Goal: Obtain resource: Obtain resource

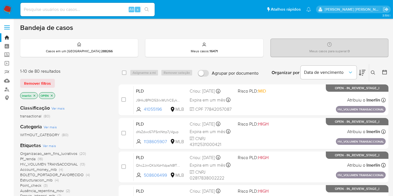
click at [92, 11] on input at bounding box center [87, 9] width 134 height 7
paste input "mNAA6n9tR1q2hh4Rp64iuOJx"
type input "mNAA6n9tR1q2hh4Rp64iuOJx"
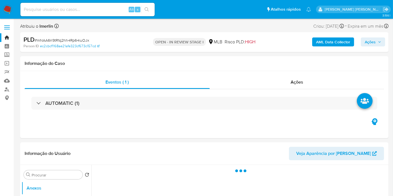
click at [346, 40] on b "AML Data Collector" at bounding box center [333, 42] width 34 height 9
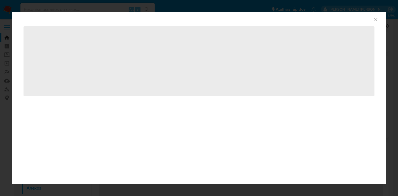
select select "10"
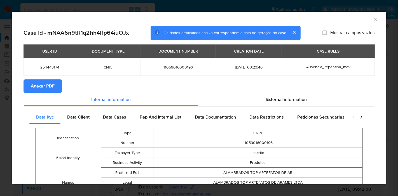
click at [54, 87] on span "Anexar PDF" at bounding box center [43, 86] width 24 height 12
click at [373, 17] on icon "Fechar a janela" at bounding box center [376, 20] width 6 height 6
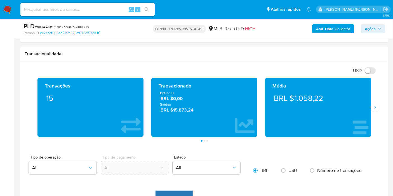
scroll to position [529, 0]
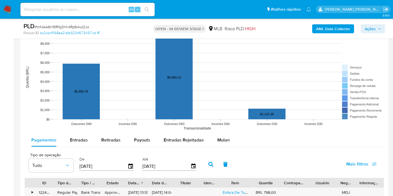
click at [221, 134] on div "Mulan" at bounding box center [224, 140] width 12 height 13
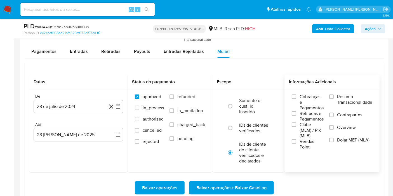
scroll to position [622, 0]
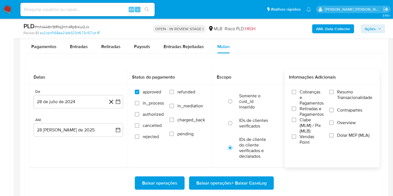
click at [353, 96] on span "Resumo Transacionalidade" at bounding box center [354, 94] width 35 height 11
click at [334, 94] on input "Resumo Transacionalidade" at bounding box center [332, 92] width 4 height 4
click at [116, 102] on icon "button" at bounding box center [118, 102] width 6 height 6
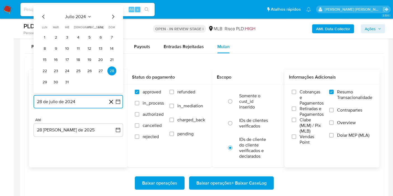
click at [70, 15] on span "julio 2024" at bounding box center [75, 17] width 21 height 6
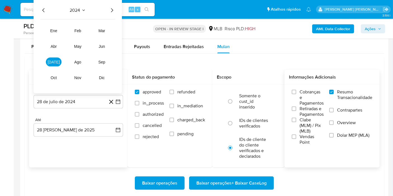
click at [114, 7] on icon "Año siguiente" at bounding box center [112, 10] width 7 height 7
click at [80, 31] on span "feb" at bounding box center [77, 31] width 7 height 4
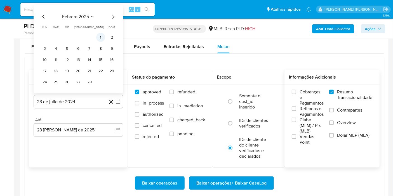
click at [98, 35] on button "1" at bounding box center [100, 37] width 9 height 9
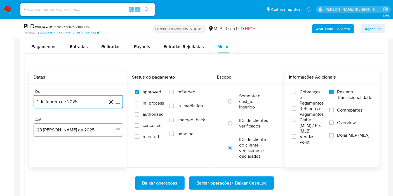
click at [113, 125] on button "28 [PERSON_NAME] de 2025" at bounding box center [79, 129] width 90 height 13
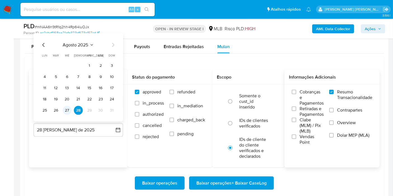
click at [67, 109] on button "27" at bounding box center [67, 110] width 9 height 9
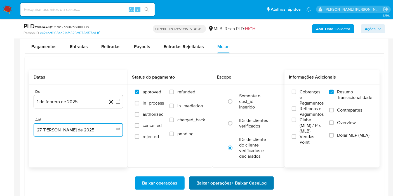
click at [210, 181] on span "Baixar operações + Baixar CaseLog" at bounding box center [232, 183] width 70 height 12
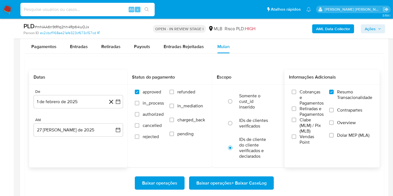
click at [104, 8] on input at bounding box center [87, 9] width 134 height 7
paste input "aJP2TGTXG3TEYp3DHbImiort"
type input "aJP2TGTXG3TEYp3DHbImiort"
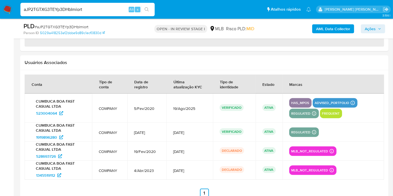
select select "10"
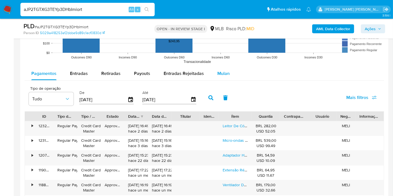
scroll to position [622, 0]
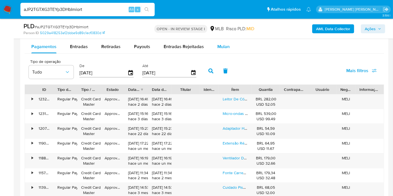
click at [227, 43] on span "Mulan" at bounding box center [224, 46] width 12 height 6
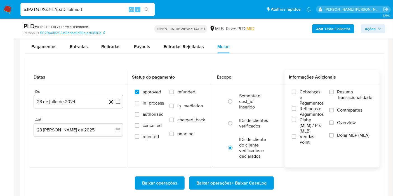
click at [360, 94] on span "Resumo Transacionalidade" at bounding box center [354, 94] width 35 height 11
click at [334, 94] on input "Resumo Transacionalidade" at bounding box center [332, 92] width 4 height 4
click at [122, 101] on button "28 de julio de 2024" at bounding box center [79, 101] width 90 height 13
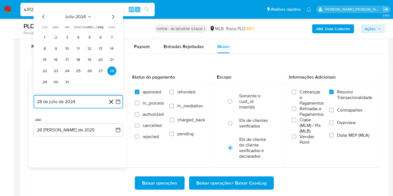
click at [84, 17] on span "julio 2024" at bounding box center [75, 17] width 21 height 6
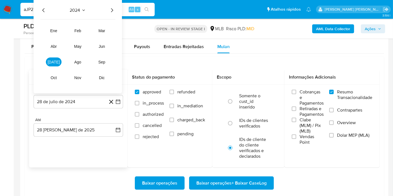
click at [113, 10] on icon "Año siguiente" at bounding box center [112, 10] width 2 height 4
click at [75, 31] on span "feb" at bounding box center [77, 31] width 7 height 4
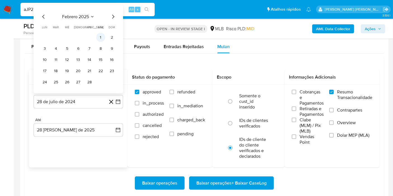
click at [98, 36] on button "1" at bounding box center [100, 37] width 9 height 9
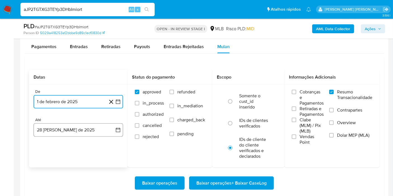
click at [116, 130] on icon "button" at bounding box center [118, 130] width 6 height 6
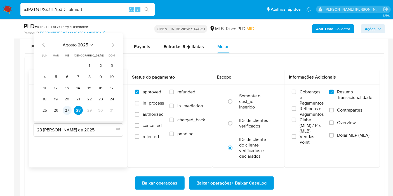
click at [66, 110] on button "27" at bounding box center [67, 110] width 9 height 9
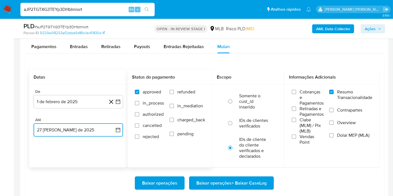
scroll to position [653, 0]
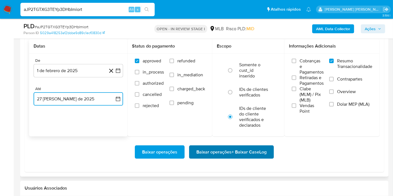
click at [195, 148] on button "Baixar operações + Baixar CaseLog" at bounding box center [231, 152] width 85 height 13
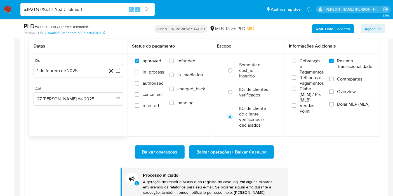
click at [331, 26] on b "AML Data Collector" at bounding box center [333, 28] width 34 height 9
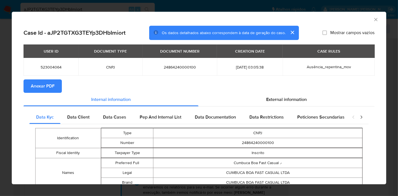
click at [48, 82] on span "Anexar PDF" at bounding box center [43, 86] width 24 height 12
click at [373, 20] on icon "Fechar a janela" at bounding box center [376, 20] width 6 height 6
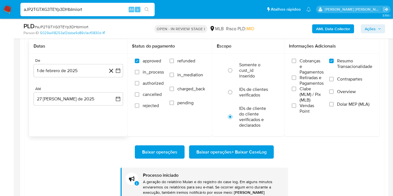
click at [85, 10] on input "aJP2TGTXG3TEYp3DHbImiort" at bounding box center [87, 9] width 134 height 7
paste input "dnmvVwD7Nv9lzKNqR7RKfZtC"
type input "dnmvVwD7Nv9lzKNqR7RKfZtC"
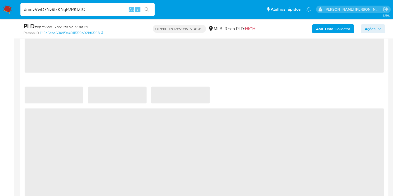
scroll to position [435, 0]
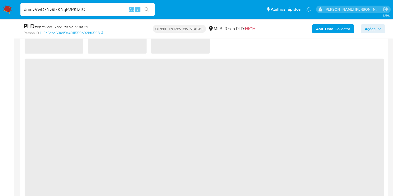
select select "10"
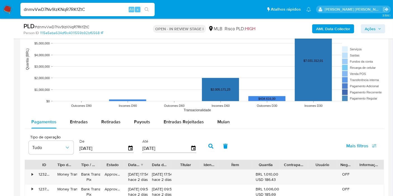
scroll to position [591, 0]
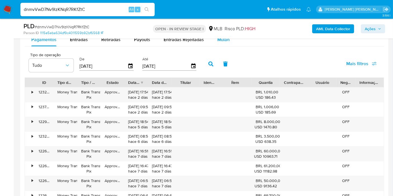
click at [223, 44] on div "Mulan" at bounding box center [224, 39] width 12 height 13
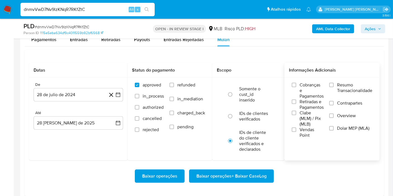
click at [342, 86] on span "Resumo Transacionalidade" at bounding box center [354, 87] width 35 height 11
click at [334, 86] on input "Resumo Transacionalidade" at bounding box center [332, 85] width 4 height 4
click at [119, 94] on icon "button" at bounding box center [118, 95] width 6 height 6
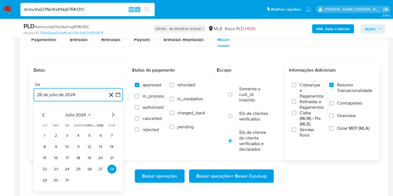
click at [87, 112] on button "julio 2024" at bounding box center [78, 115] width 27 height 6
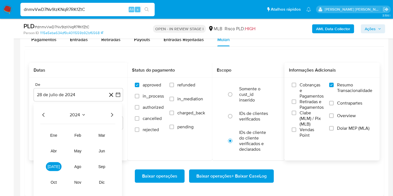
click at [110, 113] on icon "Año siguiente" at bounding box center [112, 115] width 7 height 7
click at [52, 165] on span "[DATE]" at bounding box center [54, 167] width 12 height 4
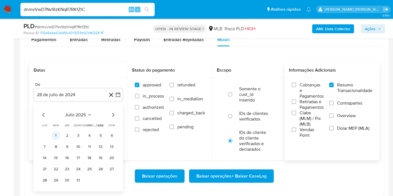
click at [56, 132] on button "1" at bounding box center [56, 135] width 9 height 9
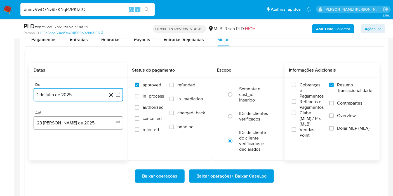
click at [102, 122] on button "28 [PERSON_NAME] de 2025" at bounding box center [79, 122] width 90 height 13
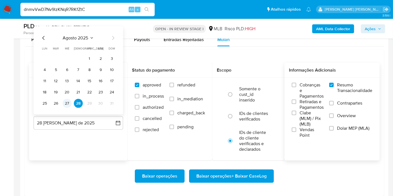
click at [69, 104] on button "27" at bounding box center [67, 103] width 9 height 9
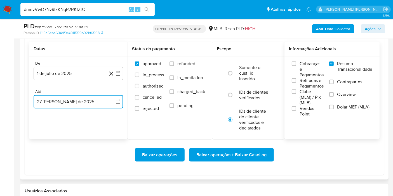
scroll to position [622, 0]
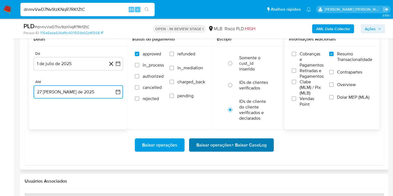
click at [229, 146] on span "Baixar operações + Baixar CaseLog" at bounding box center [232, 145] width 70 height 12
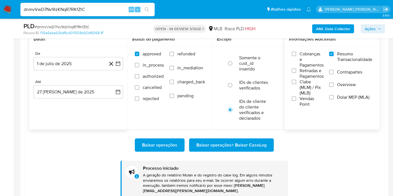
click at [84, 13] on input "dnmvVwD7Nv9lzKNqR7RKfZtC" at bounding box center [87, 9] width 134 height 7
paste input "oYsZdwc67iFSntNttp7yVgup"
type input "oYsZdwc67iFSntNttp7yVgup"
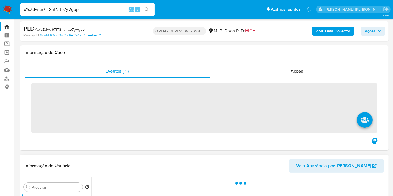
scroll to position [124, 0]
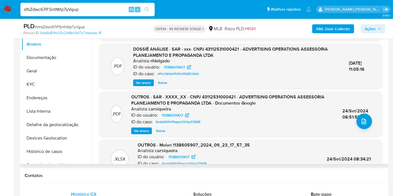
select select "10"
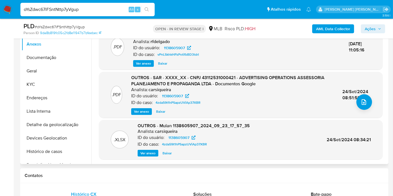
scroll to position [43, 0]
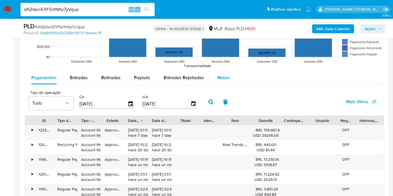
click at [222, 76] on span "Mulan" at bounding box center [224, 77] width 12 height 6
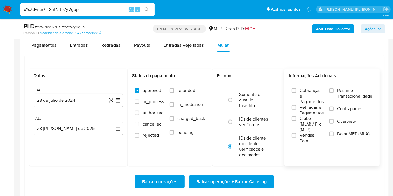
scroll to position [653, 0]
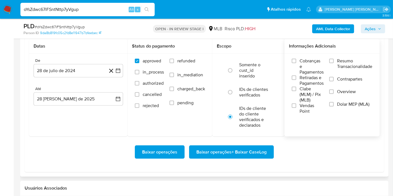
click at [346, 63] on span "Resumo Transacionalidade" at bounding box center [354, 63] width 35 height 11
click at [334, 63] on input "Resumo Transacionalidade" at bounding box center [332, 61] width 4 height 4
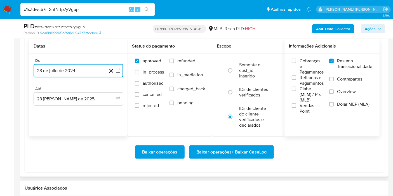
click at [116, 68] on icon "button" at bounding box center [118, 71] width 6 height 6
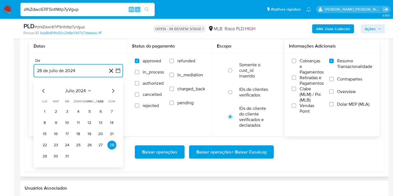
click at [81, 91] on span "julio 2024" at bounding box center [75, 91] width 21 height 6
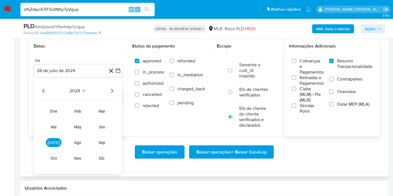
click at [113, 90] on icon "Año siguiente" at bounding box center [112, 91] width 2 height 4
click at [53, 141] on span "[DATE]" at bounding box center [54, 143] width 12 height 4
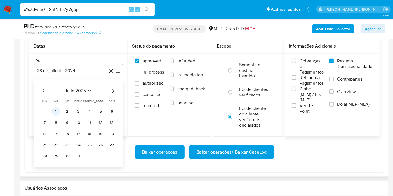
click at [56, 113] on button "1" at bounding box center [56, 111] width 9 height 9
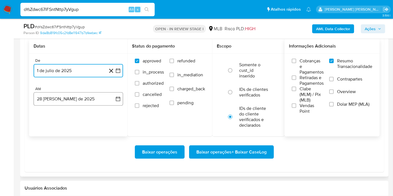
click at [108, 99] on button "28 [PERSON_NAME] de 2025" at bounding box center [79, 98] width 90 height 13
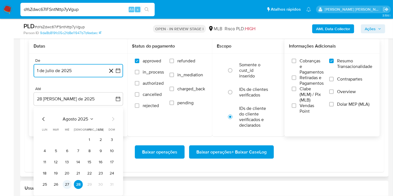
click at [69, 183] on button "27" at bounding box center [67, 184] width 9 height 9
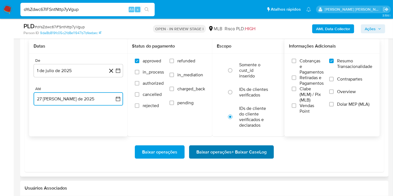
click at [224, 154] on span "Baixar operações + Baixar CaseLog" at bounding box center [232, 152] width 70 height 12
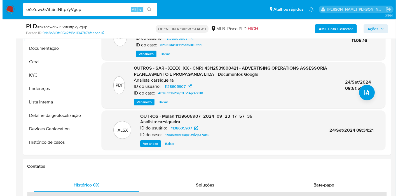
scroll to position [0, 0]
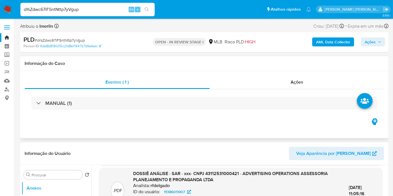
click at [319, 80] on div "Ações" at bounding box center [297, 82] width 175 height 13
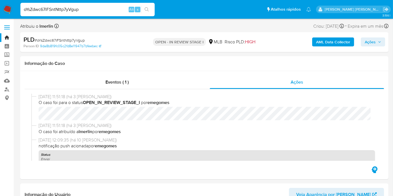
click at [332, 41] on b "AML Data Collector" at bounding box center [333, 42] width 34 height 9
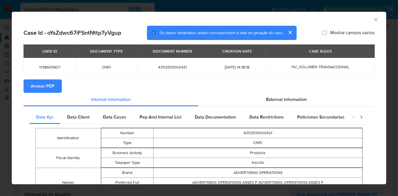
click at [50, 83] on span "Anexar PDF" at bounding box center [43, 86] width 24 height 12
